Goal: Information Seeking & Learning: Find specific page/section

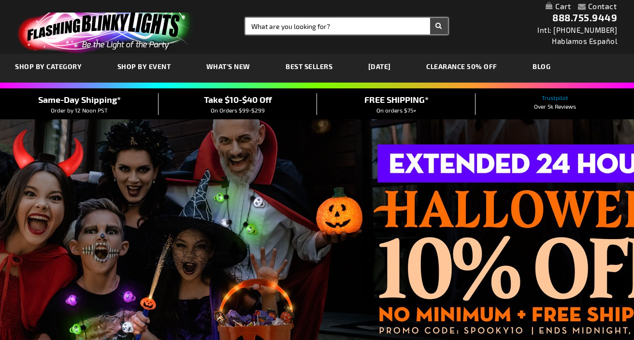
click at [312, 31] on input "Search" at bounding box center [346, 26] width 202 height 16
paste input "12435-SLOW"
type input "12435-SLOW"
click at [430, 18] on button "Search" at bounding box center [439, 26] width 18 height 16
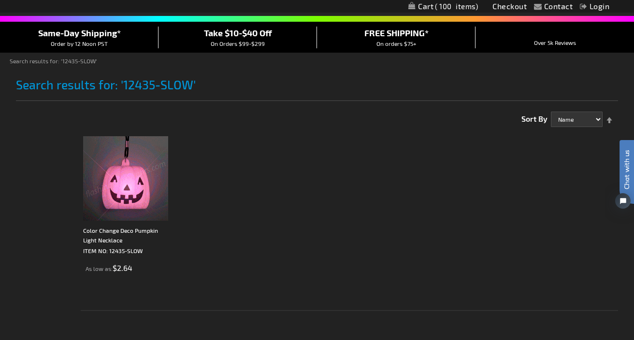
click at [145, 167] on img at bounding box center [125, 178] width 85 height 85
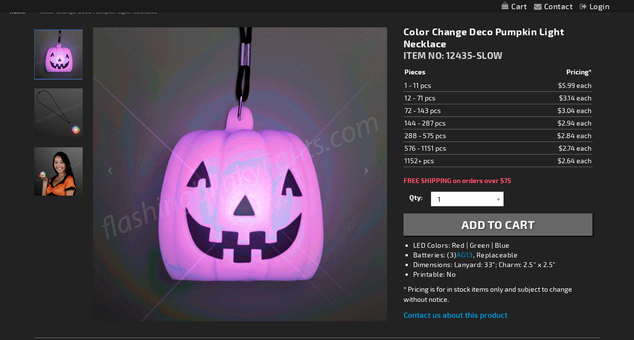
click at [57, 177] on img "Woman displaying Color Change Deco Pumpkin Light Up Necklace" at bounding box center [58, 171] width 48 height 48
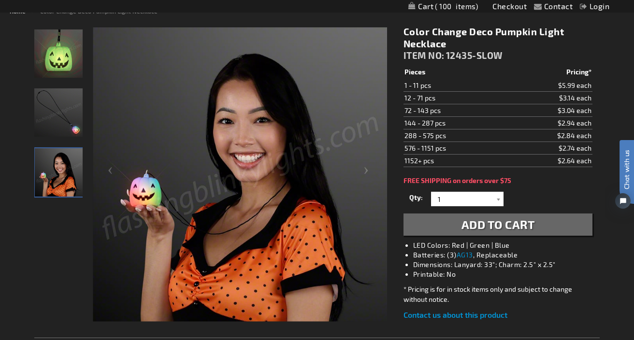
click at [72, 127] on img "Color Change Deco Pumpkin Light Up Necklace" at bounding box center [58, 112] width 48 height 48
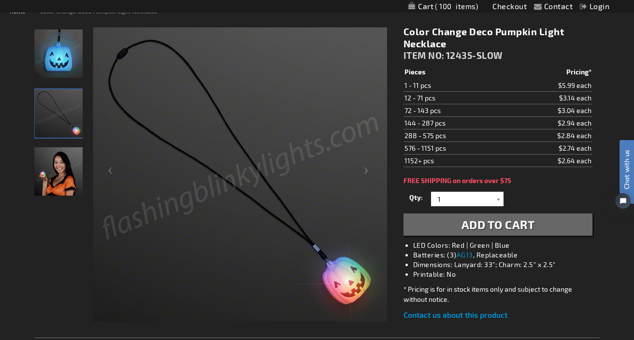
click at [66, 180] on img "Woman displaying Color Change Deco Pumpkin Light Up Necklace" at bounding box center [58, 171] width 48 height 48
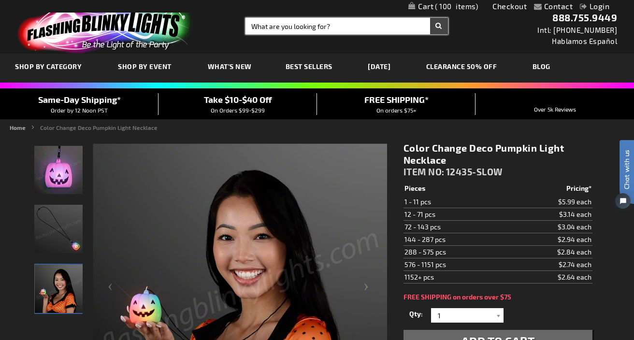
click at [313, 29] on input "Search" at bounding box center [346, 26] width 202 height 16
paste input "12581"
type input "12581"
click at [430, 18] on button "Search" at bounding box center [439, 26] width 18 height 16
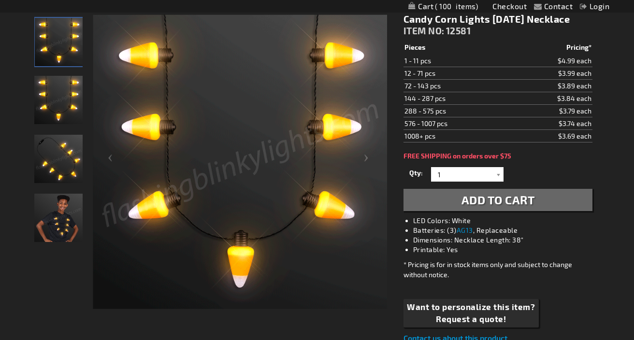
click at [55, 215] on img "Boy wearing Candy Corn Lights Halloween Necklace" at bounding box center [58, 218] width 48 height 48
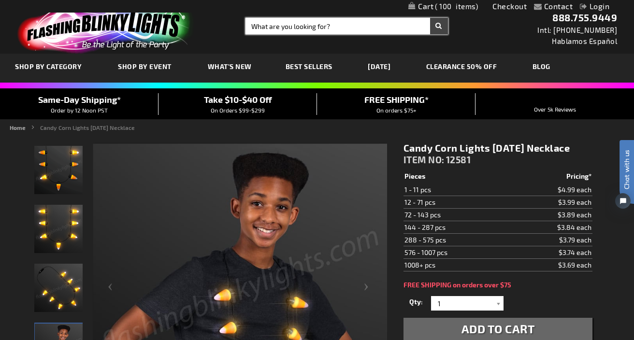
click at [329, 26] on input "Search" at bounding box center [346, 26] width 202 height 16
paste input "12042-RD"
type input "12042-RD"
click at [430, 18] on button "Search" at bounding box center [439, 26] width 18 height 16
